Goal: Information Seeking & Learning: Learn about a topic

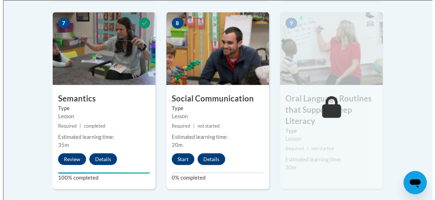
scroll to position [650, 0]
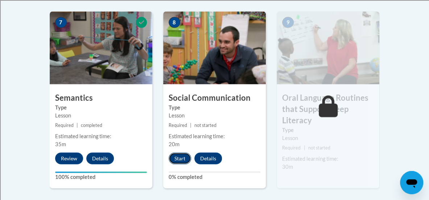
click at [173, 155] on button "Start" at bounding box center [180, 158] width 23 height 12
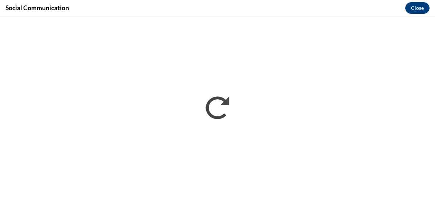
scroll to position [0, 0]
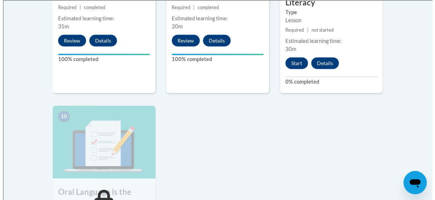
scroll to position [761, 0]
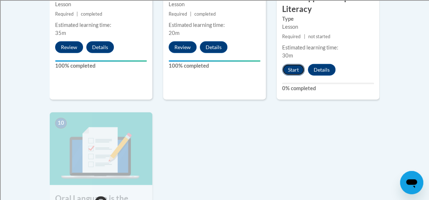
click at [293, 70] on button "Start" at bounding box center [293, 70] width 23 height 12
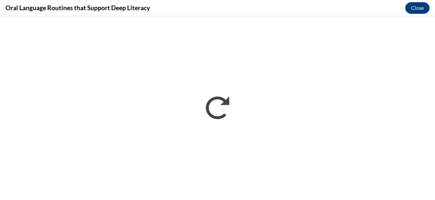
scroll to position [0, 0]
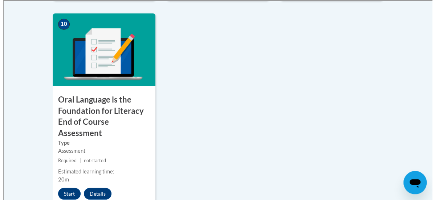
scroll to position [860, 0]
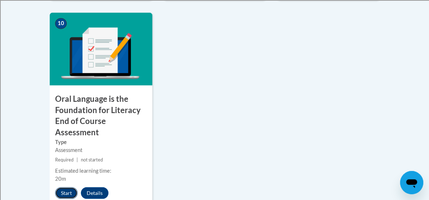
click at [66, 192] on button "Start" at bounding box center [66, 193] width 23 height 12
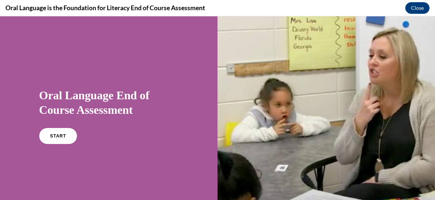
scroll to position [0, 0]
click at [52, 134] on span "START" at bounding box center [57, 135] width 17 height 5
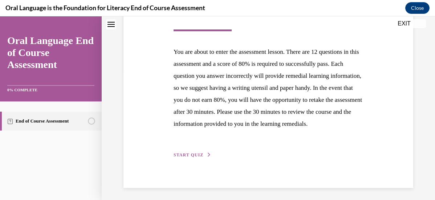
scroll to position [146, 0]
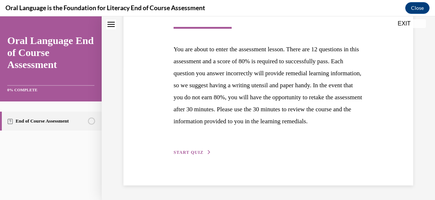
click at [197, 152] on span "START QUIZ" at bounding box center [188, 152] width 30 height 5
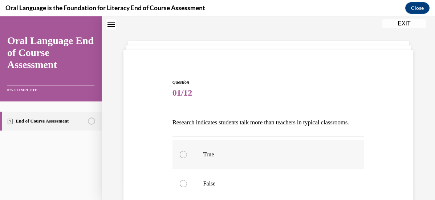
click at [183, 158] on div at bounding box center [183, 154] width 7 height 7
click at [183, 158] on input "True" at bounding box center [183, 154] width 7 height 7
radio input "true"
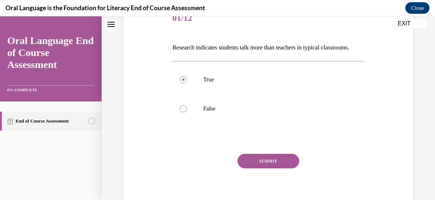
scroll to position [115, 0]
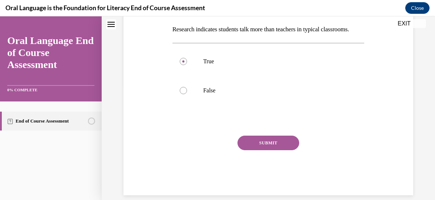
click at [281, 150] on button "SUBMIT" at bounding box center [268, 142] width 62 height 15
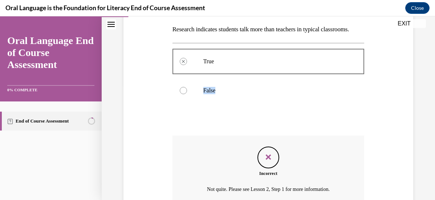
drag, startPoint x: 409, startPoint y: 85, endPoint x: 411, endPoint y: 106, distance: 20.4
click at [411, 106] on div "Question 01/12 Research indicates students talk more than teachers in typical c…" at bounding box center [268, 96] width 333 height 344
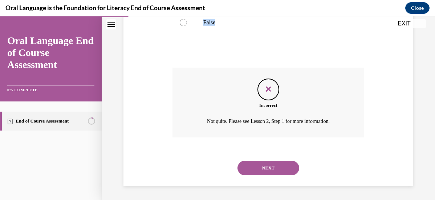
click at [278, 175] on button "NEXT" at bounding box center [268, 167] width 62 height 15
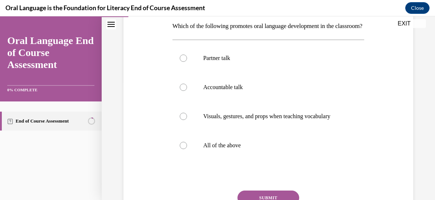
scroll to position [120, 0]
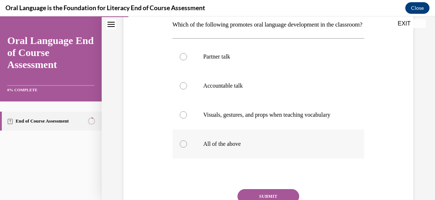
click at [181, 147] on div at bounding box center [183, 143] width 7 height 7
click at [181, 147] on input "All of the above" at bounding box center [183, 143] width 7 height 7
radio input "true"
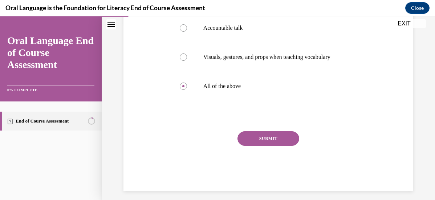
scroll to position [178, 0]
click at [278, 145] on button "SUBMIT" at bounding box center [268, 138] width 62 height 15
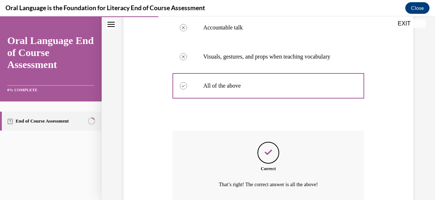
drag, startPoint x: 428, startPoint y: 110, endPoint x: 429, endPoint y: 137, distance: 27.3
click at [429, 137] on div "Home Question 01/12 Research indicates students talk more than teachers in typi…" at bounding box center [268, 107] width 333 height 183
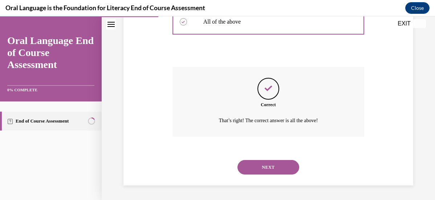
click at [276, 174] on button "NEXT" at bounding box center [268, 167] width 62 height 15
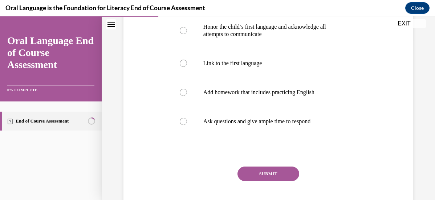
scroll to position [163, 0]
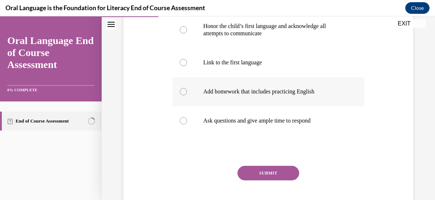
click at [181, 90] on div at bounding box center [183, 91] width 7 height 7
click at [181, 90] on input "Add homework that includes practicing English" at bounding box center [183, 91] width 7 height 7
radio input "true"
click at [261, 171] on button "SUBMIT" at bounding box center [268, 172] width 62 height 15
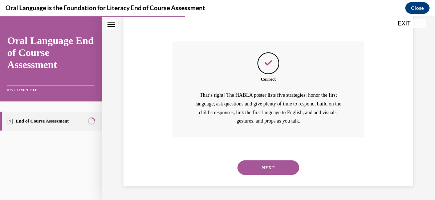
click at [272, 168] on button "NEXT" at bounding box center [268, 167] width 62 height 15
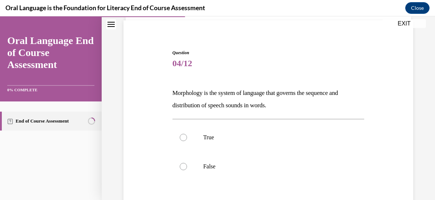
scroll to position [88, 0]
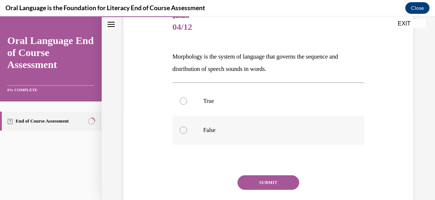
click at [184, 130] on div at bounding box center [183, 129] width 7 height 7
click at [184, 130] on input "False" at bounding box center [183, 129] width 7 height 7
radio input "true"
click at [266, 182] on button "SUBMIT" at bounding box center [268, 182] width 62 height 15
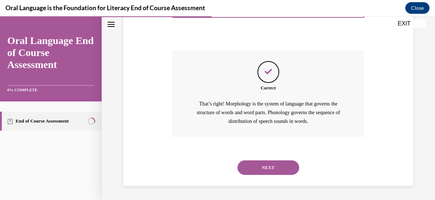
click at [274, 168] on button "NEXT" at bounding box center [268, 167] width 62 height 15
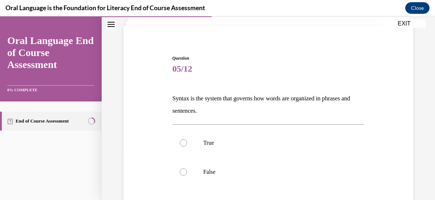
scroll to position [46, 0]
click at [183, 144] on div at bounding box center [183, 142] width 7 height 7
click at [183, 144] on input "True" at bounding box center [183, 142] width 7 height 7
radio input "true"
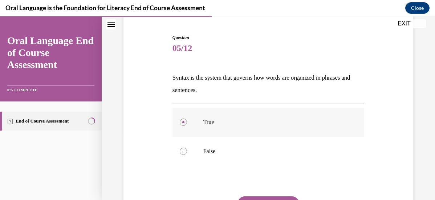
scroll to position [115, 0]
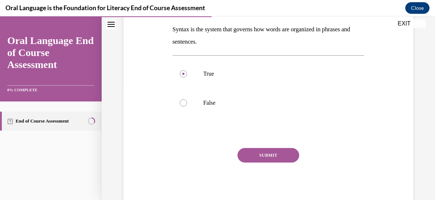
click at [275, 160] on button "SUBMIT" at bounding box center [268, 155] width 62 height 15
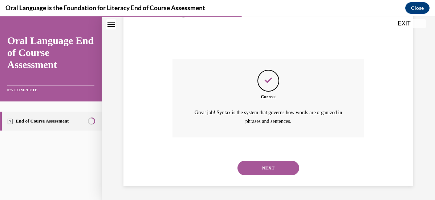
click at [274, 170] on button "NEXT" at bounding box center [268, 167] width 62 height 15
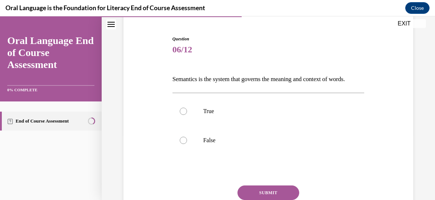
scroll to position [68, 0]
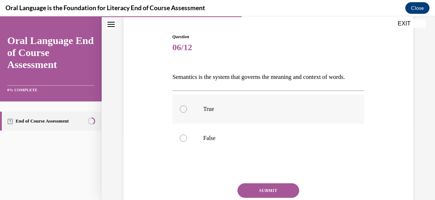
click at [182, 113] on div at bounding box center [183, 108] width 7 height 7
click at [182, 113] on input "True" at bounding box center [183, 108] width 7 height 7
radio input "true"
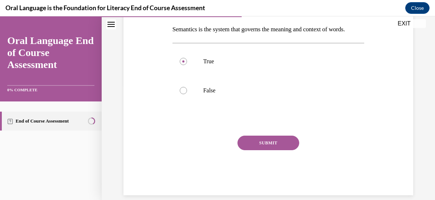
click at [271, 150] on button "SUBMIT" at bounding box center [268, 142] width 62 height 15
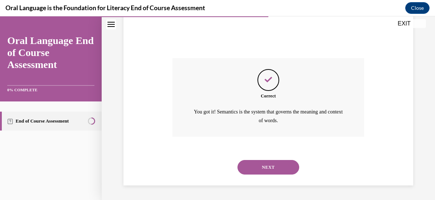
click at [270, 173] on button "NEXT" at bounding box center [268, 167] width 62 height 15
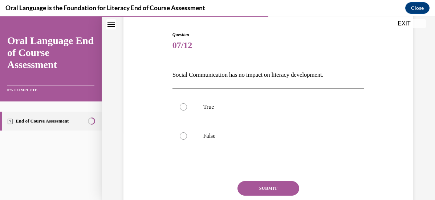
scroll to position [71, 0]
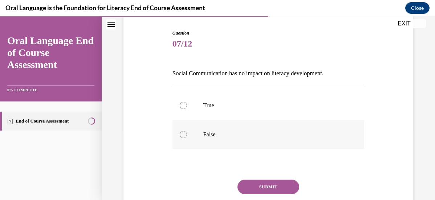
click at [182, 134] on div at bounding box center [183, 134] width 7 height 7
click at [182, 134] on input "False" at bounding box center [183, 134] width 7 height 7
radio input "true"
click at [261, 188] on button "SUBMIT" at bounding box center [268, 186] width 62 height 15
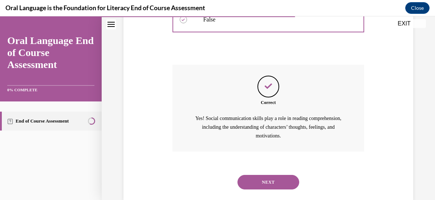
click at [274, 186] on button "NEXT" at bounding box center [268, 182] width 62 height 15
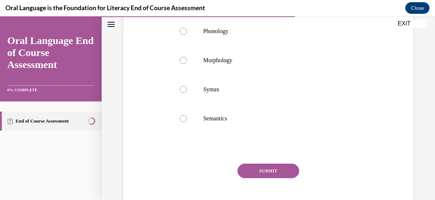
scroll to position [180, 0]
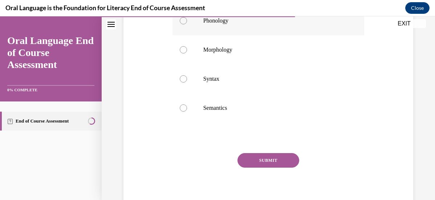
click at [182, 19] on div at bounding box center [183, 20] width 7 height 7
click at [182, 19] on input "Phonology" at bounding box center [183, 20] width 7 height 7
radio input "true"
click at [266, 159] on button "SUBMIT" at bounding box center [268, 160] width 62 height 15
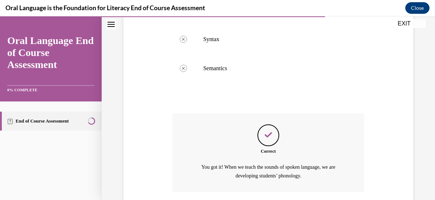
scroll to position [274, 0]
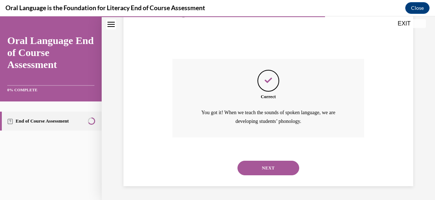
click at [281, 163] on button "NEXT" at bounding box center [268, 167] width 62 height 15
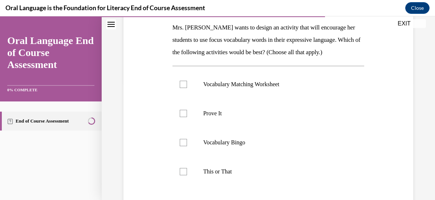
scroll to position [116, 0]
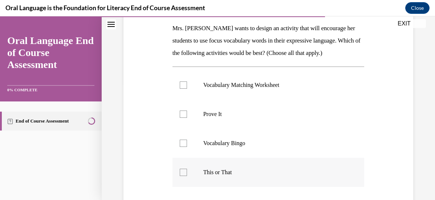
click at [180, 174] on div at bounding box center [183, 171] width 7 height 7
click at [180, 174] on input "This or That" at bounding box center [183, 171] width 7 height 7
checkbox input "true"
click at [182, 113] on div at bounding box center [183, 113] width 7 height 7
click at [182, 113] on input "Prove It" at bounding box center [183, 113] width 7 height 7
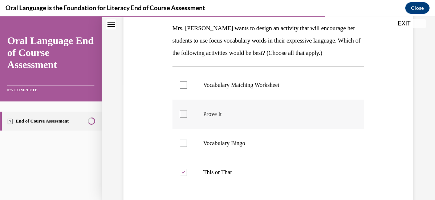
checkbox input "true"
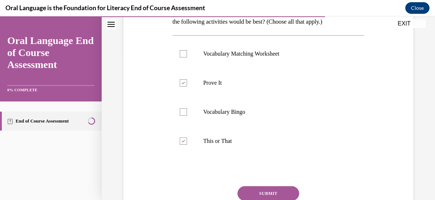
scroll to position [181, 0]
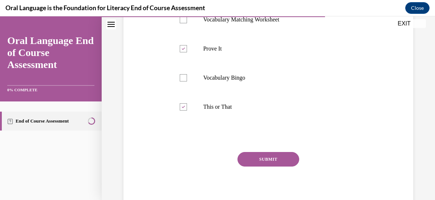
click at [259, 160] on button "SUBMIT" at bounding box center [268, 159] width 62 height 15
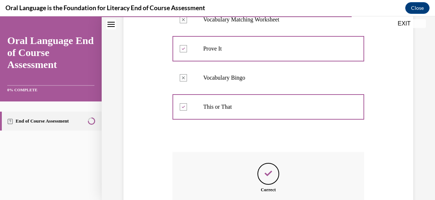
scroll to position [283, 0]
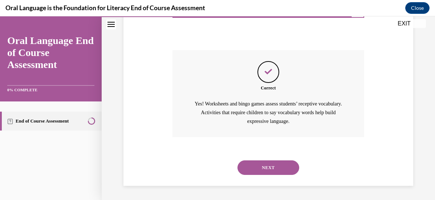
click at [267, 167] on button "NEXT" at bounding box center [268, 167] width 62 height 15
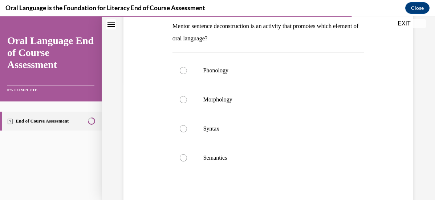
scroll to position [118, 0]
click at [183, 130] on div at bounding box center [183, 128] width 7 height 7
click at [183, 130] on input "Syntax" at bounding box center [183, 128] width 7 height 7
radio input "true"
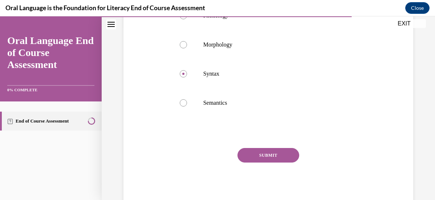
click at [267, 154] on button "SUBMIT" at bounding box center [268, 155] width 62 height 15
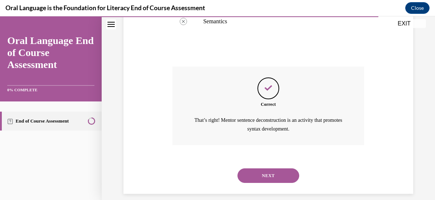
scroll to position [255, 0]
click at [278, 174] on button "NEXT" at bounding box center [268, 174] width 62 height 15
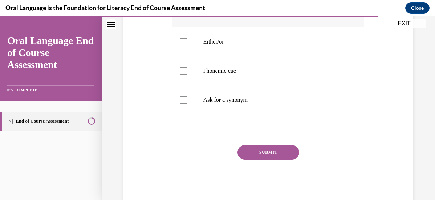
scroll to position [182, 0]
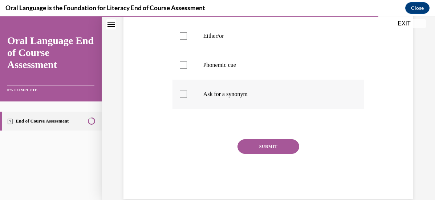
click at [180, 98] on div at bounding box center [183, 93] width 7 height 7
click at [180, 98] on input "Ask for a synonym" at bounding box center [183, 93] width 7 height 7
checkbox input "true"
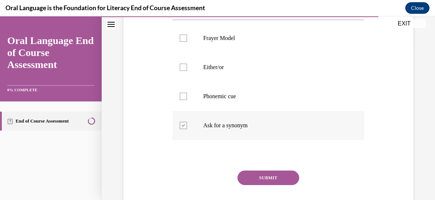
scroll to position [151, 0]
click at [184, 70] on div at bounding box center [183, 66] width 7 height 7
click at [184, 70] on input "Either/or" at bounding box center [183, 66] width 7 height 7
checkbox input "true"
click at [258, 184] on button "SUBMIT" at bounding box center [268, 176] width 62 height 15
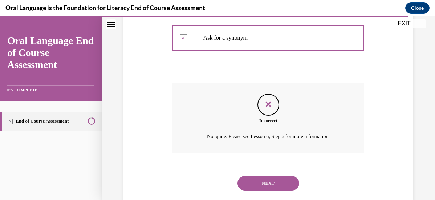
scroll to position [243, 0]
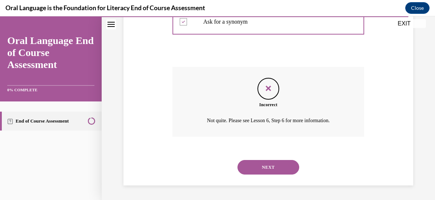
click at [275, 169] on button "NEXT" at bounding box center [268, 167] width 62 height 15
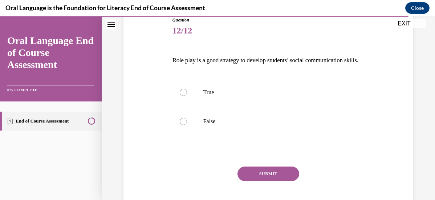
scroll to position [88, 0]
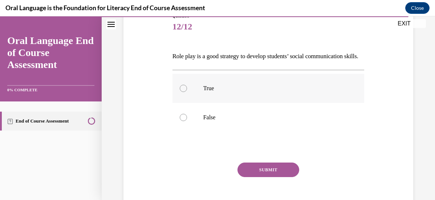
click at [182, 92] on div at bounding box center [183, 88] width 7 height 7
click at [182, 92] on input "True" at bounding box center [183, 88] width 7 height 7
radio input "true"
click at [256, 177] on button "SUBMIT" at bounding box center [268, 169] width 62 height 15
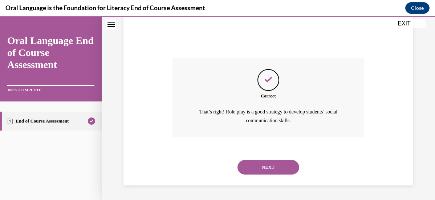
click at [278, 163] on button "NEXT" at bounding box center [268, 167] width 62 height 15
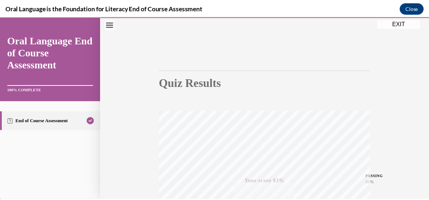
scroll to position [30, 0]
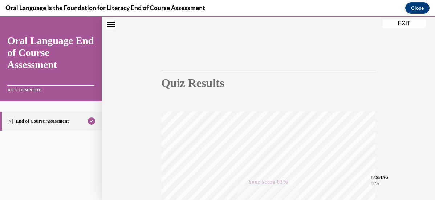
click at [399, 24] on button "EXIT" at bounding box center [404, 23] width 44 height 9
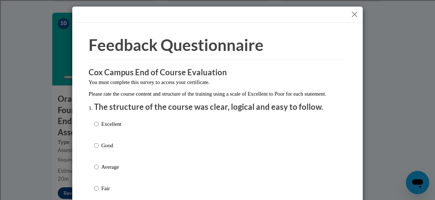
click at [351, 11] on button "Close" at bounding box center [354, 14] width 9 height 9
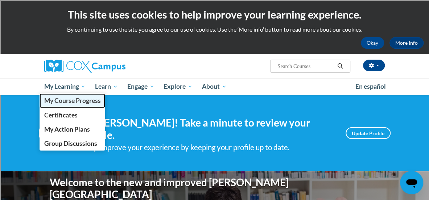
click at [60, 102] on span "My Course Progress" at bounding box center [72, 101] width 57 height 8
